Goal: Information Seeking & Learning: Learn about a topic

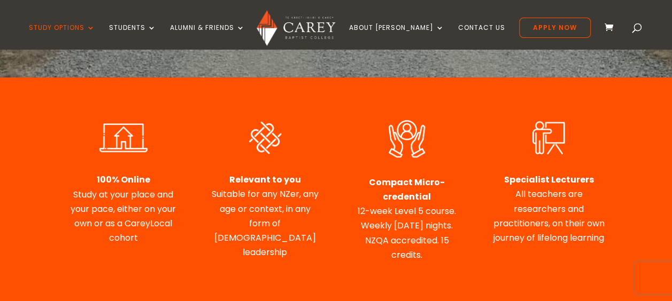
scroll to position [374, 0]
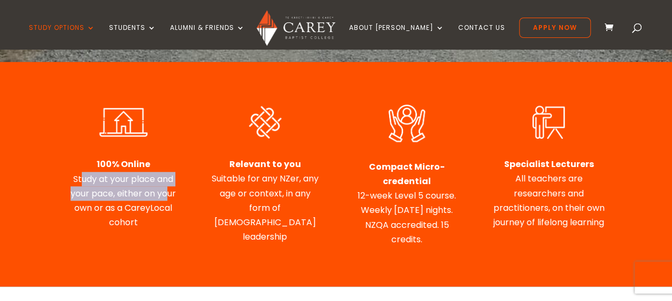
drag, startPoint x: 81, startPoint y: 133, endPoint x: 168, endPoint y: 149, distance: 88.1
click at [168, 173] on span "Study at your place and your pace, either on your own or as a CareyLocal cohort" at bounding box center [123, 201] width 105 height 56
drag, startPoint x: 168, startPoint y: 149, endPoint x: 165, endPoint y: 179, distance: 30.1
click at [168, 181] on div "100% Online Study at your place and your pace, either on your own or as a Carey…" at bounding box center [336, 175] width 538 height 172
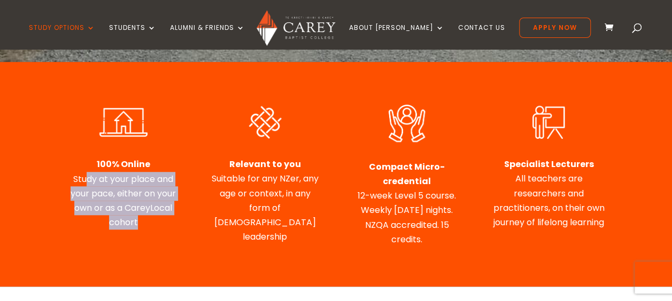
drag, startPoint x: 84, startPoint y: 129, endPoint x: 139, endPoint y: 179, distance: 73.8
click at [139, 179] on p "100% Online Study at your place and your pace, either on your own or as a Carey…" at bounding box center [123, 193] width 112 height 73
drag, startPoint x: 139, startPoint y: 179, endPoint x: 180, endPoint y: 194, distance: 43.3
click at [177, 194] on div "100% Online Study at your place and your pace, either on your own or as a Carey…" at bounding box center [336, 175] width 538 height 172
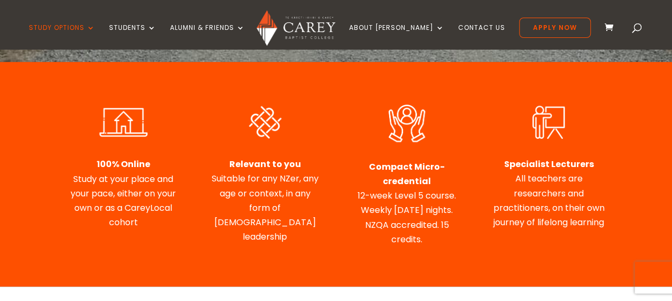
click at [218, 157] on p "Relevant to you Suitable for any NZer, any age or context, in any form of Chris…" at bounding box center [265, 200] width 112 height 87
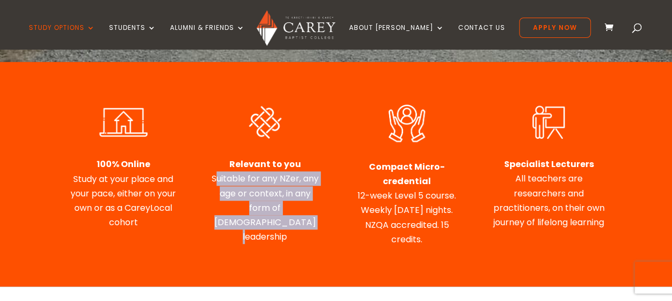
drag, startPoint x: 214, startPoint y: 129, endPoint x: 310, endPoint y: 171, distance: 104.4
click at [310, 171] on p "Relevant to you Suitable for any NZer, any age or context, in any form of Chris…" at bounding box center [265, 200] width 112 height 87
drag, startPoint x: 310, startPoint y: 171, endPoint x: 312, endPoint y: 177, distance: 6.8
click at [312, 177] on p "Relevant to you Suitable for any NZer, any age or context, in any form of Chris…" at bounding box center [265, 200] width 112 height 87
click at [340, 156] on div "100% Online Study at your place and your pace, either on your own or as a Carey…" at bounding box center [336, 175] width 538 height 172
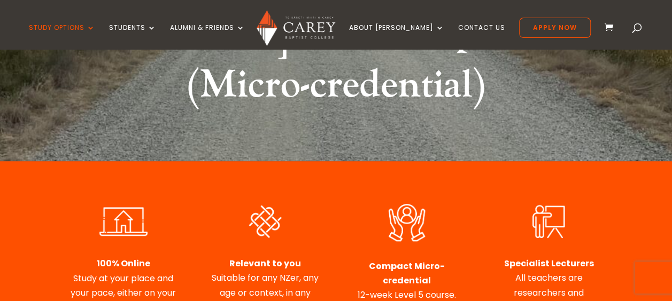
scroll to position [321, 0]
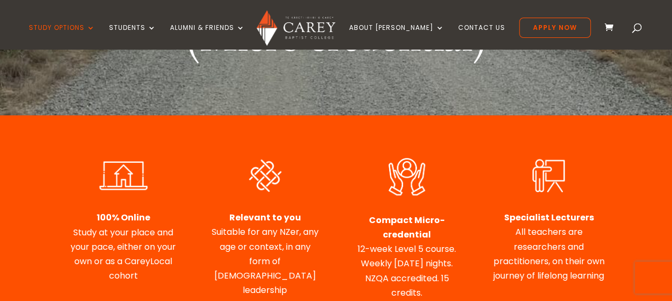
drag, startPoint x: 354, startPoint y: 200, endPoint x: 460, endPoint y: 239, distance: 112.8
click at [460, 239] on div "Compact Micro-credential 12-week Level 5 course. Weekly Tuesday nights. NZQA ac…" at bounding box center [407, 256] width 112 height 87
drag, startPoint x: 460, startPoint y: 239, endPoint x: 430, endPoint y: 222, distance: 33.7
click at [430, 222] on div "Compact Micro-credential 12-week Level 5 course. Weekly Tuesday nights. NZQA ac…" at bounding box center [407, 256] width 112 height 87
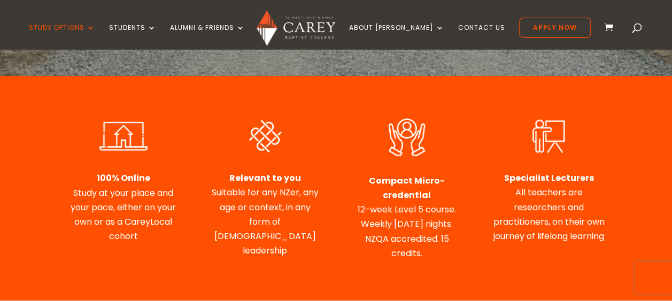
scroll to position [374, 0]
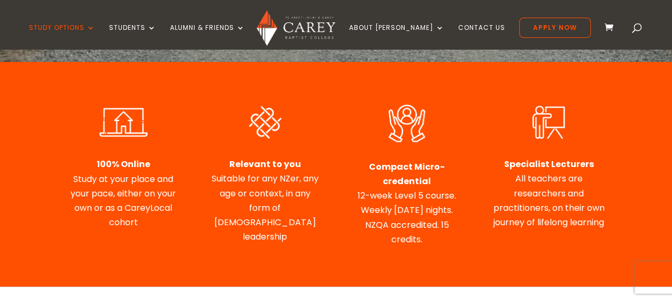
click at [528, 157] on p "Specialist Lecturers All teachers are researchers and practitioners, on their o…" at bounding box center [548, 193] width 112 height 73
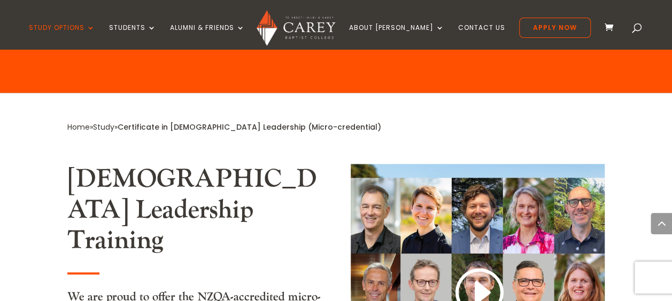
scroll to position [588, 0]
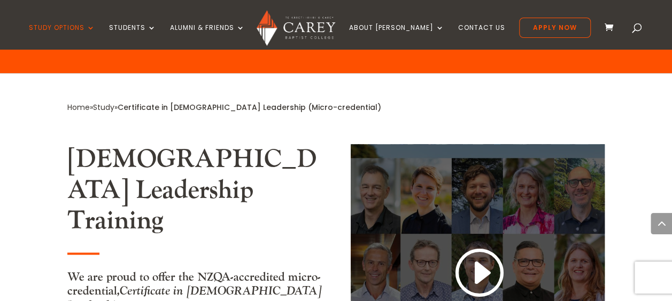
click at [486, 246] on link at bounding box center [477, 274] width 51 height 56
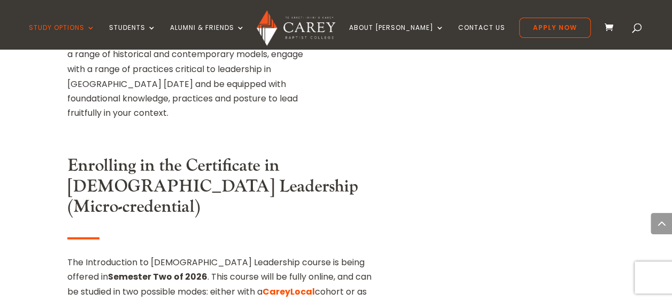
scroll to position [962, 0]
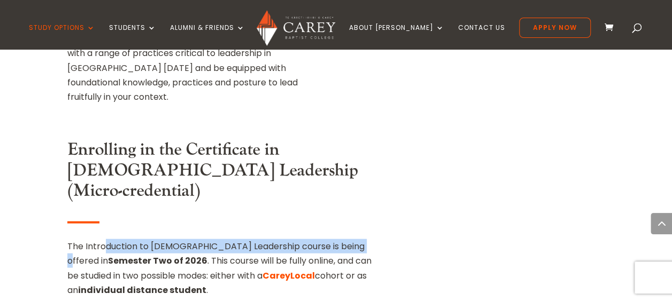
drag, startPoint x: 103, startPoint y: 98, endPoint x: 349, endPoint y: 96, distance: 245.9
click at [349, 239] on p "The Introduction to Christian Leadership course is being offered in Semester Tw…" at bounding box center [222, 272] width 311 height 67
click at [166, 239] on p "The Introduction to Christian Leadership course is being offered in Semester Tw…" at bounding box center [222, 272] width 311 height 67
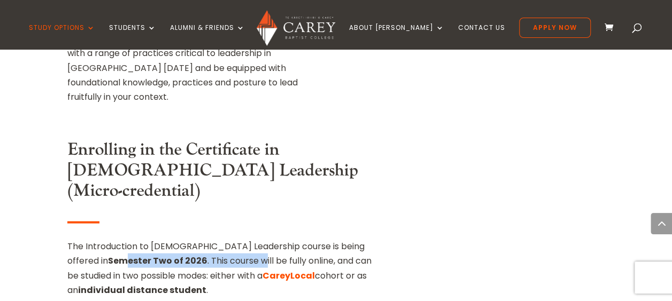
drag, startPoint x: 85, startPoint y: 117, endPoint x: 221, endPoint y: 118, distance: 135.8
click at [221, 239] on p "The Introduction to Christian Leadership course is being offered in Semester Tw…" at bounding box center [222, 272] width 311 height 67
drag, startPoint x: 221, startPoint y: 118, endPoint x: 231, endPoint y: 139, distance: 23.7
click at [237, 239] on p "The Introduction to Christian Leadership course is being offered in Semester Tw…" at bounding box center [222, 272] width 311 height 67
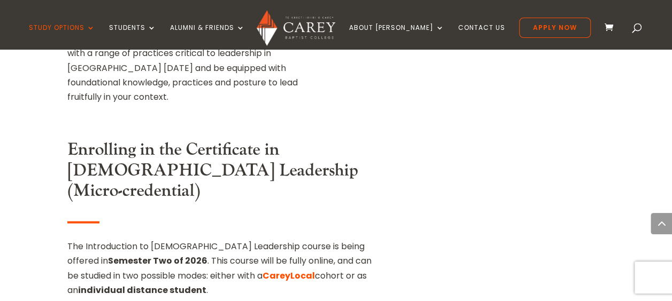
click at [187, 284] on strong "individual distance student" at bounding box center [142, 290] width 128 height 12
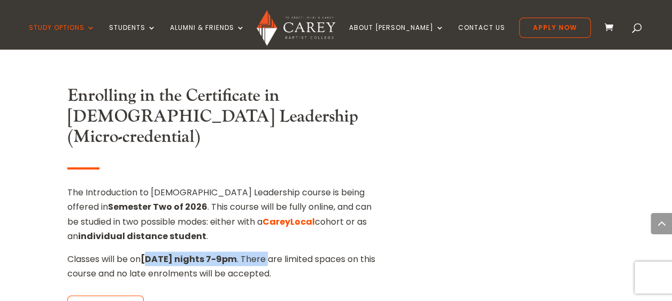
drag, startPoint x: 151, startPoint y: 117, endPoint x: 274, endPoint y: 118, distance: 122.4
click at [274, 252] on p "Classes will be on Tuesday nights 7-9pm . There are limited spaces on this cour…" at bounding box center [222, 266] width 311 height 29
drag, startPoint x: 274, startPoint y: 118, endPoint x: 241, endPoint y: 140, distance: 40.0
click at [241, 140] on div "Enrolling in the Certificate in Christian Leadership (Micro-credential) The Int…" at bounding box center [222, 218] width 311 height 265
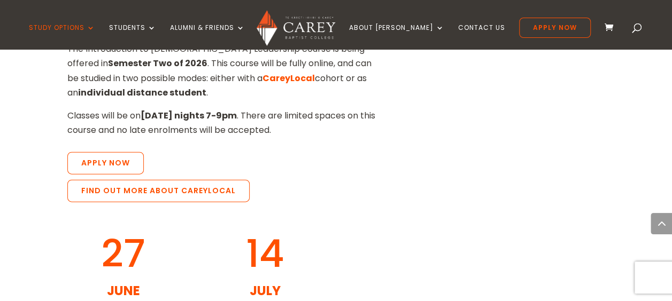
scroll to position [1176, 0]
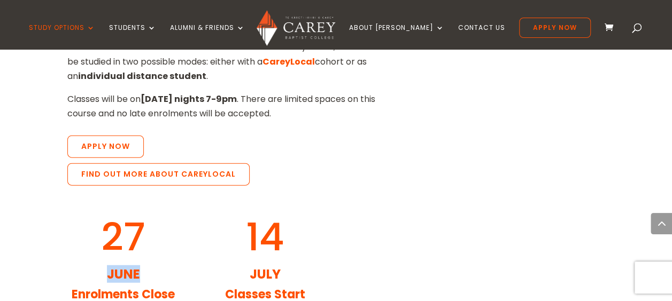
drag, startPoint x: 108, startPoint y: 123, endPoint x: 190, endPoint y: 133, distance: 82.9
click at [190, 205] on div "27 June Enrolments Close 14 July Classes Start" at bounding box center [336, 263] width 538 height 116
drag, startPoint x: 190, startPoint y: 133, endPoint x: 229, endPoint y: 152, distance: 42.8
click at [222, 288] on h3 "Classes Start" at bounding box center [265, 297] width 112 height 19
drag, startPoint x: 238, startPoint y: 143, endPoint x: 323, endPoint y: 145, distance: 85.0
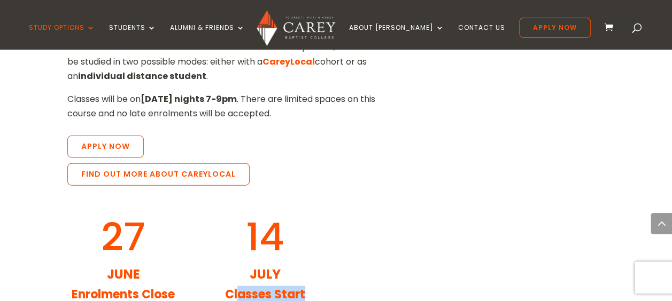
click at [323, 205] on div "27 June Enrolments Close 14 July Classes Start" at bounding box center [336, 263] width 538 height 116
drag, startPoint x: 323, startPoint y: 145, endPoint x: 395, endPoint y: 154, distance: 71.7
click at [395, 205] on div "27 June Enrolments Close 14 July Classes Start" at bounding box center [336, 263] width 538 height 116
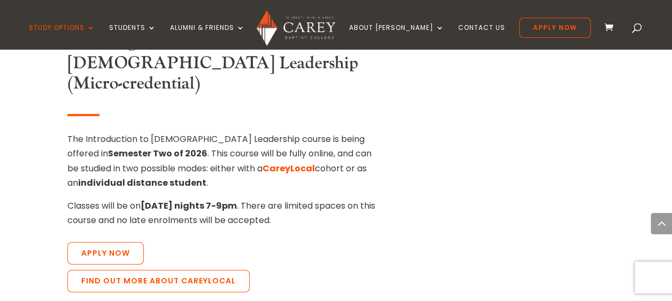
scroll to position [1123, 0]
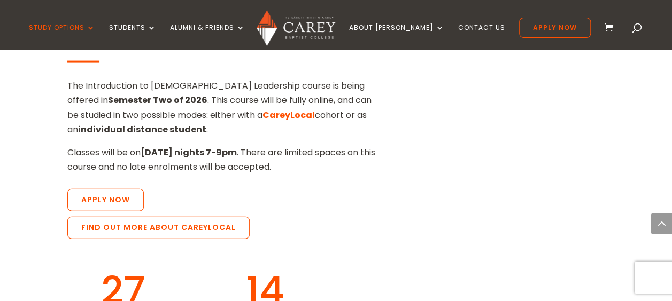
click at [267, 264] on span "14" at bounding box center [265, 291] width 38 height 54
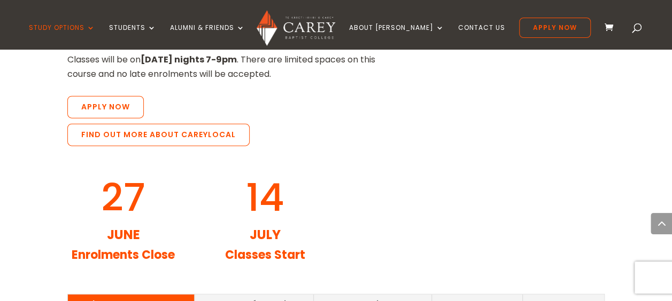
scroll to position [1230, 0]
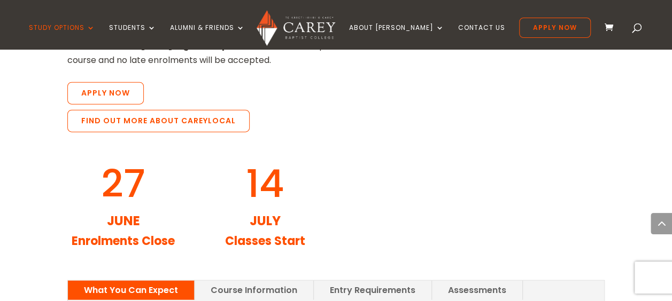
click at [247, 281] on link "Course Information" at bounding box center [254, 290] width 119 height 19
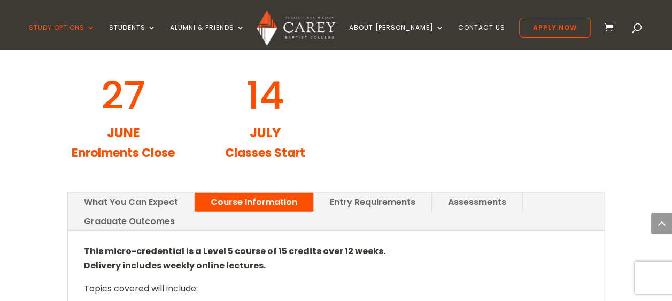
scroll to position [1336, 0]
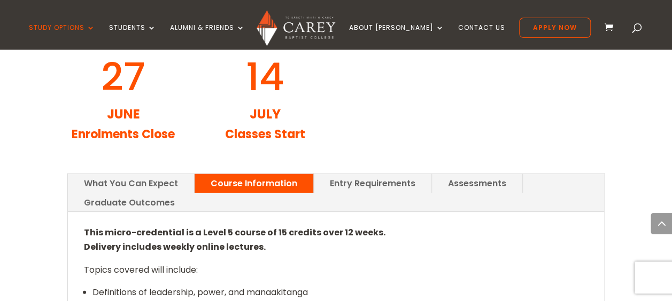
click at [264, 300] on li "Biblical understandings of God as leader" at bounding box center [340, 307] width 496 height 14
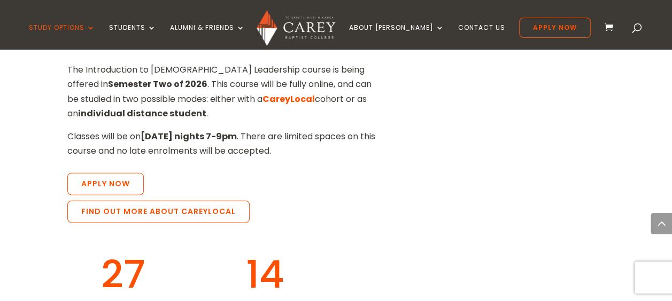
scroll to position [1176, 0]
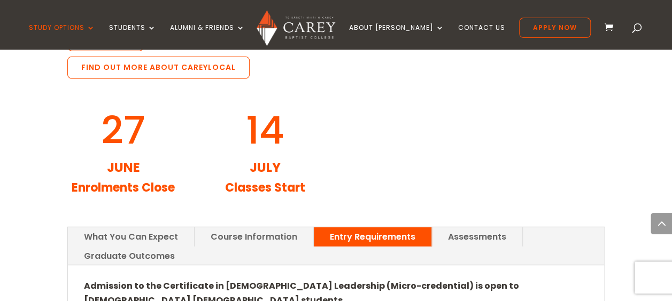
click at [477, 228] on link "Assessments" at bounding box center [477, 237] width 90 height 19
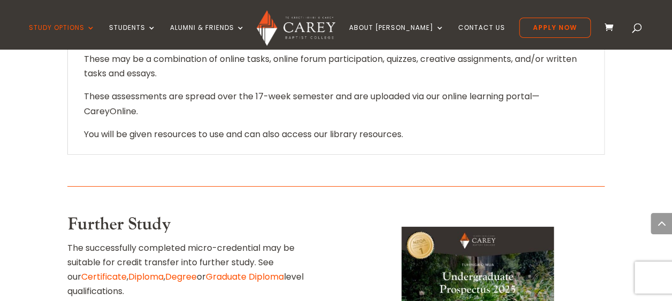
scroll to position [1550, 0]
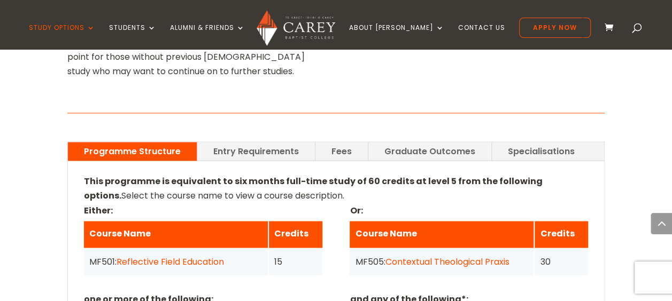
scroll to position [695, 0]
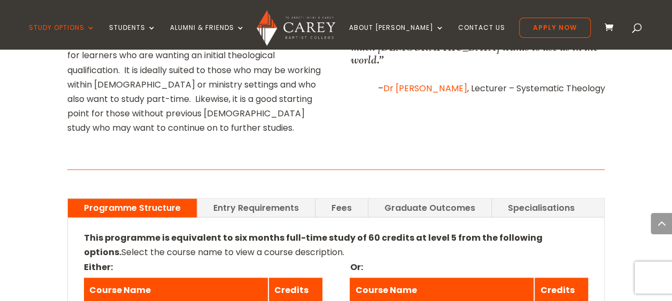
click at [326, 199] on link "Fees" at bounding box center [341, 208] width 52 height 19
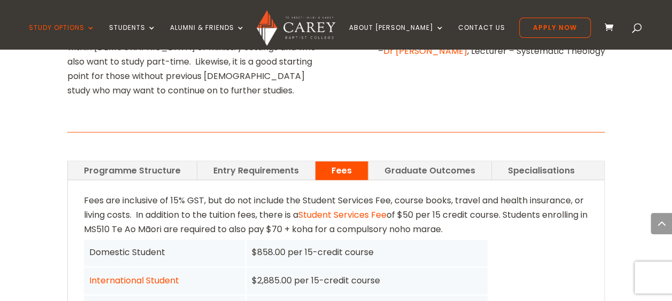
scroll to position [748, 0]
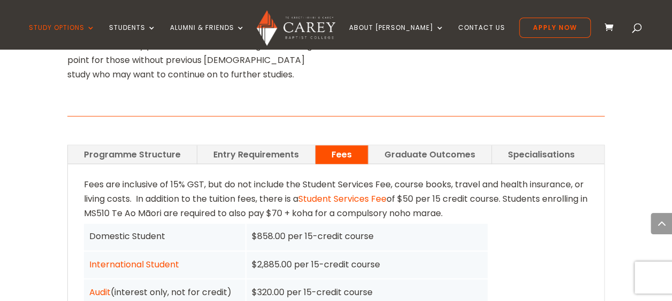
click at [269, 145] on link "Entry Requirements" at bounding box center [256, 154] width 118 height 19
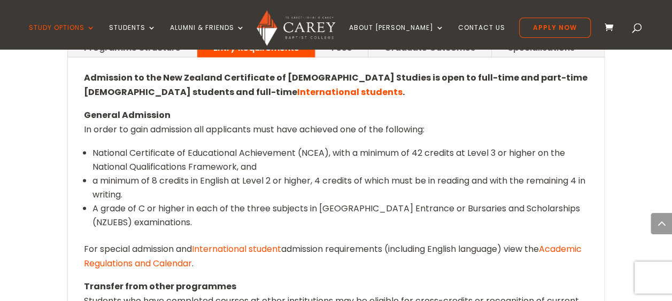
scroll to position [802, 0]
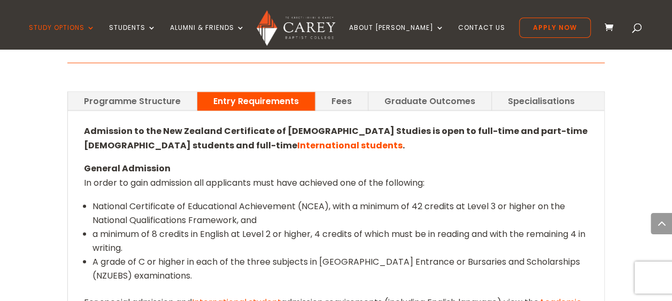
click at [264, 161] on p "General Admission In order to gain admission all applicants must have achieved …" at bounding box center [336, 179] width 505 height 37
drag, startPoint x: 123, startPoint y: 140, endPoint x: 231, endPoint y: 141, distance: 108.0
click at [231, 199] on li "National Certificate of Educational Achievement (NCEA), with a minimum of 42 cr…" at bounding box center [340, 213] width 496 height 28
drag, startPoint x: 231, startPoint y: 141, endPoint x: 257, endPoint y: 151, distance: 27.4
click at [257, 199] on li "National Certificate of Educational Achievement (NCEA), with a minimum of 42 cr…" at bounding box center [340, 213] width 496 height 28
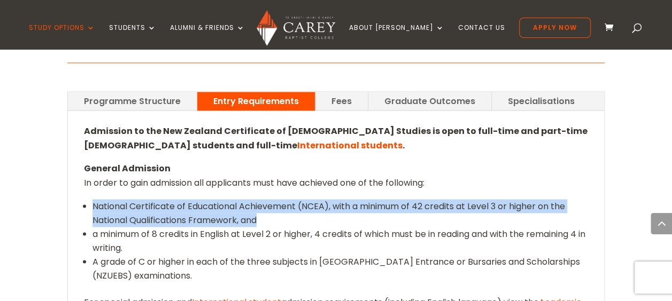
drag, startPoint x: 94, startPoint y: 142, endPoint x: 266, endPoint y: 150, distance: 172.3
click at [266, 199] on li "National Certificate of Educational Achievement (NCEA), with a minimum of 42 cr…" at bounding box center [340, 213] width 496 height 28
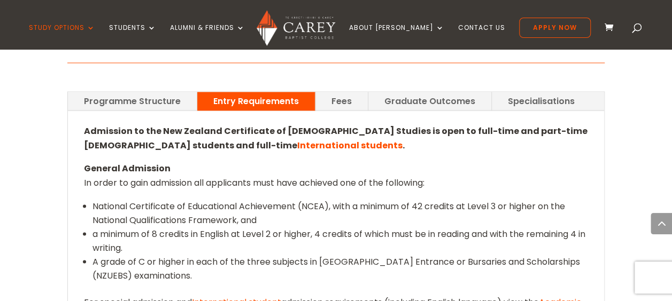
drag, startPoint x: 266, startPoint y: 150, endPoint x: 230, endPoint y: 168, distance: 40.6
click at [230, 227] on li "a minimum of 8 credits in English at Level 2 or higher, 4 credits of which must…" at bounding box center [340, 241] width 496 height 28
drag, startPoint x: 145, startPoint y: 166, endPoint x: 191, endPoint y: 166, distance: 45.4
click at [191, 227] on li "a minimum of 8 credits in English at Level 2 or higher, 4 credits of which must…" at bounding box center [340, 241] width 496 height 28
drag, startPoint x: 191, startPoint y: 166, endPoint x: 171, endPoint y: 174, distance: 21.8
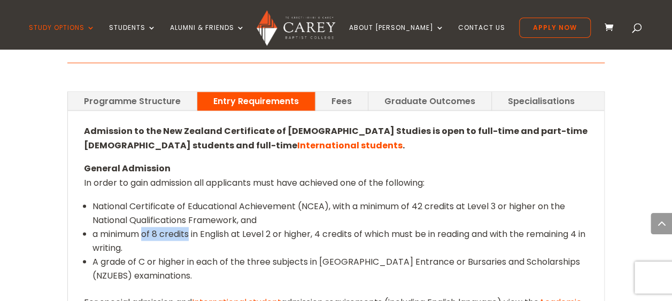
click at [171, 227] on li "a minimum of 8 credits in English at Level 2 or higher, 4 credits of which must…" at bounding box center [340, 241] width 496 height 28
click at [123, 227] on li "a minimum of 8 credits in English at Level 2 or higher, 4 credits of which must…" at bounding box center [340, 241] width 496 height 28
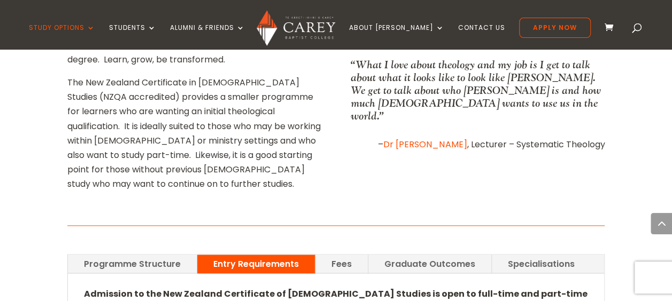
scroll to position [641, 0]
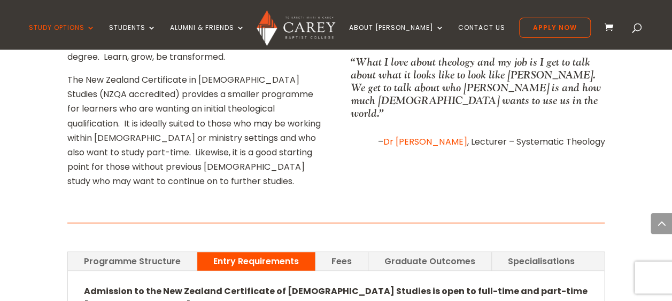
click at [340, 252] on link "Fees" at bounding box center [341, 261] width 52 height 19
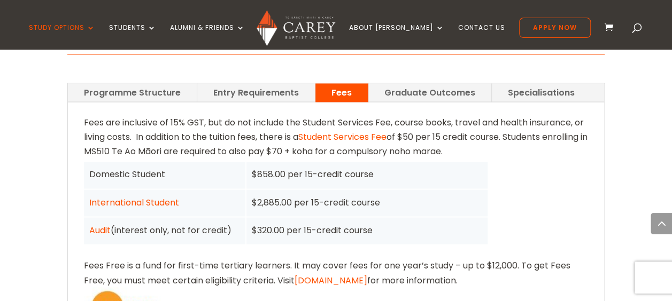
scroll to position [695, 0]
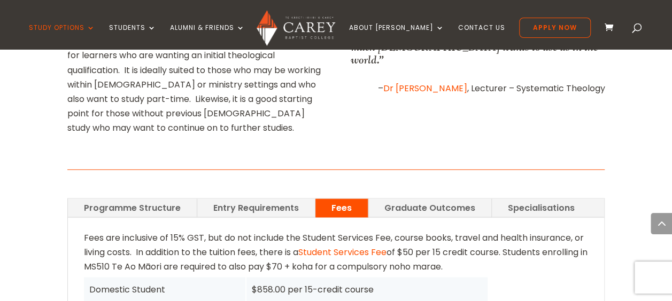
click at [548, 199] on link "Specialisations" at bounding box center [541, 208] width 99 height 19
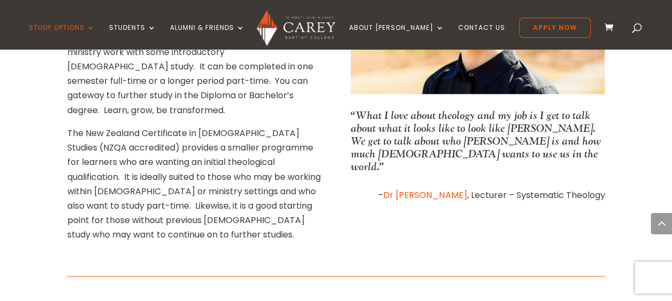
scroll to position [641, 0]
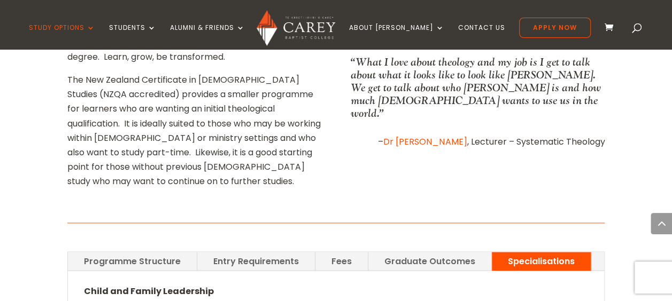
click at [232, 252] on link "Entry Requirements" at bounding box center [256, 261] width 118 height 19
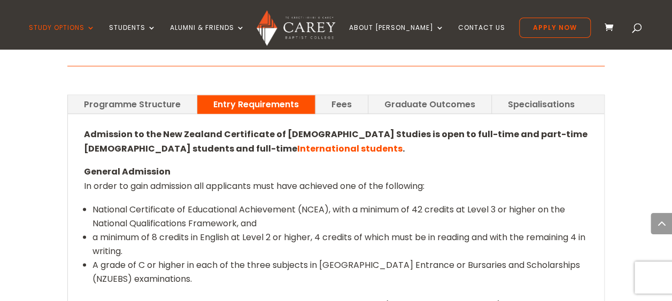
scroll to position [695, 0]
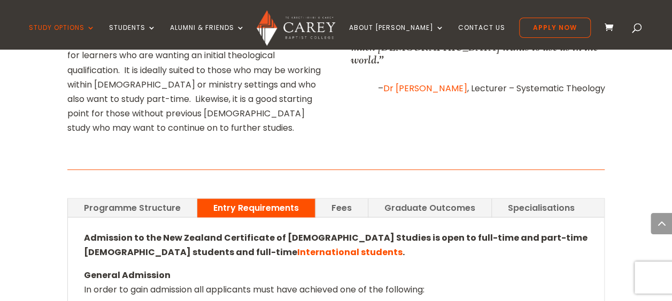
click at [164, 199] on link "Programme Structure" at bounding box center [132, 208] width 129 height 19
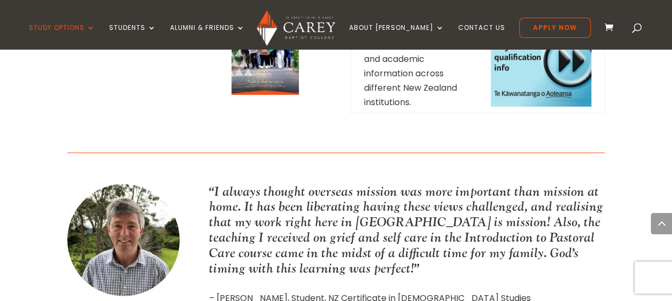
scroll to position [1176, 0]
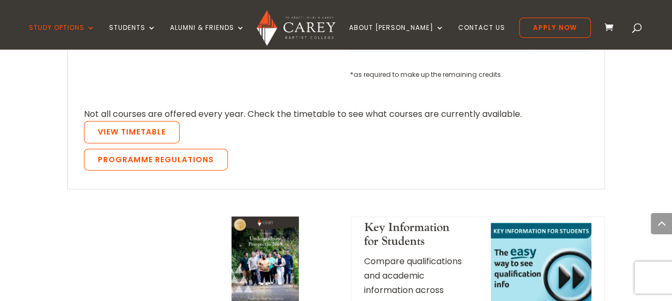
scroll to position [1230, 0]
